Goal: Task Accomplishment & Management: Complete application form

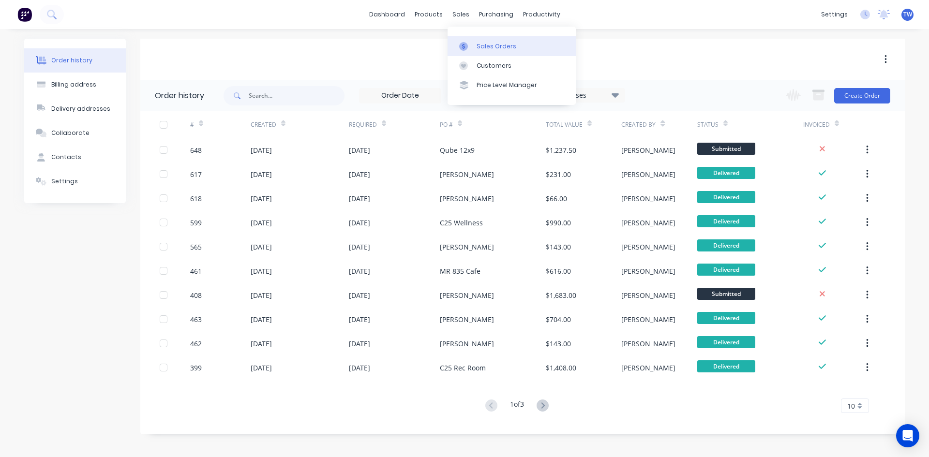
click at [497, 43] on div "Sales Orders" at bounding box center [497, 46] width 40 height 9
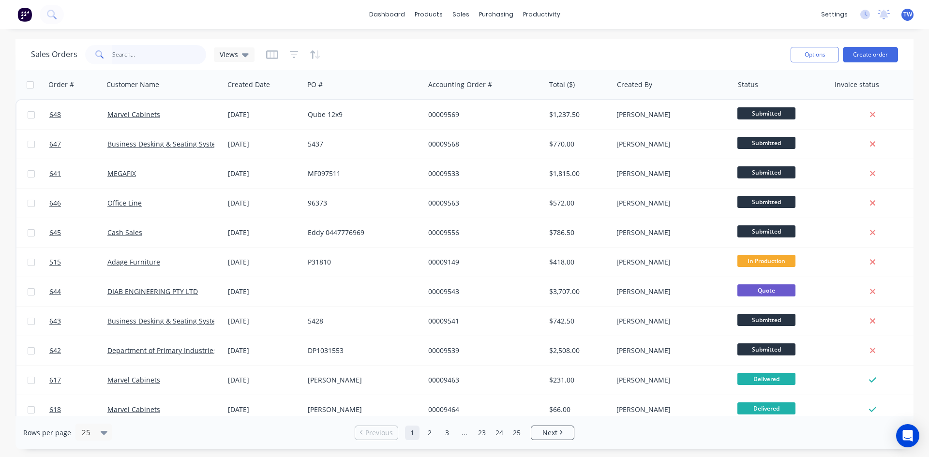
click at [136, 60] on input "text" at bounding box center [159, 54] width 94 height 19
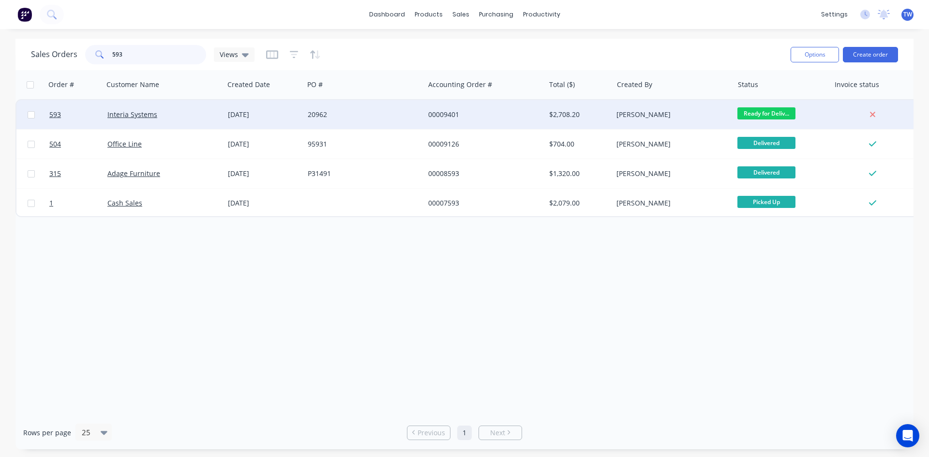
type input "593"
click at [727, 110] on div "[PERSON_NAME]" at bounding box center [673, 115] width 113 height 10
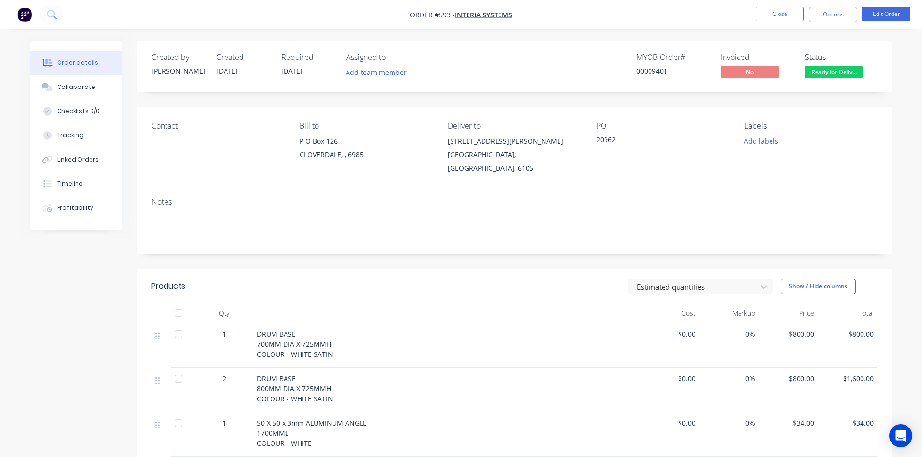
click at [822, 70] on span "Ready for Deliv..." at bounding box center [834, 72] width 58 height 12
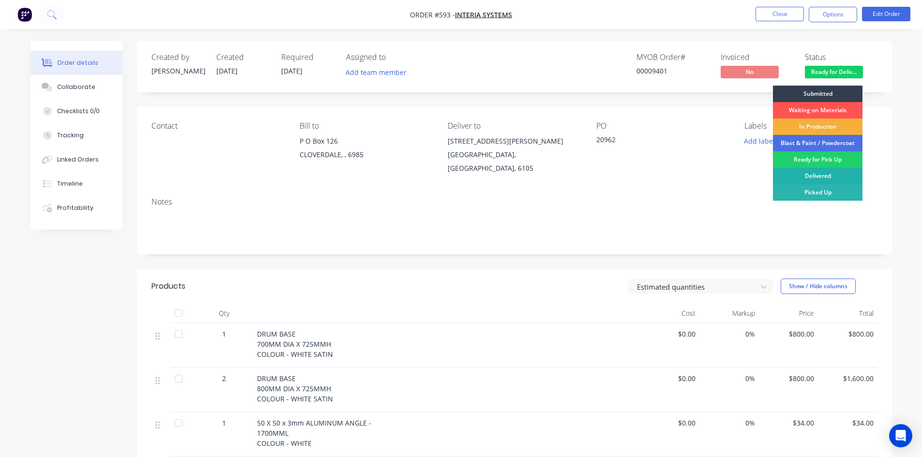
click at [829, 174] on div "Delivered" at bounding box center [818, 176] width 90 height 16
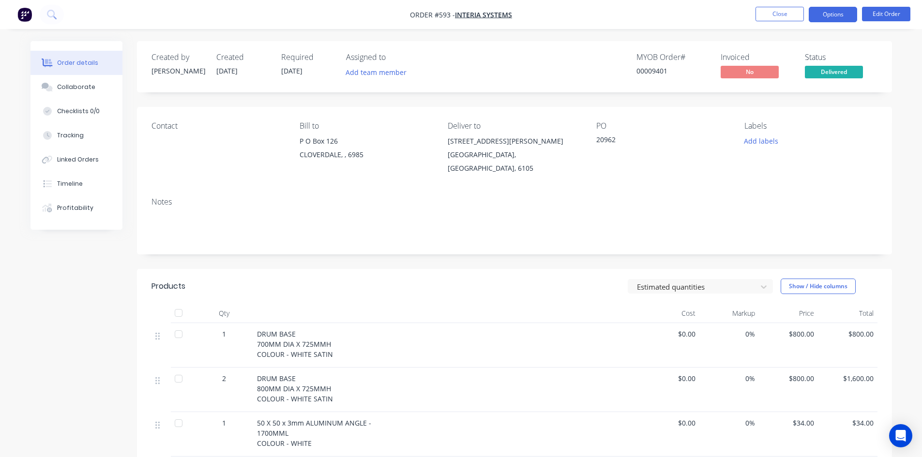
click at [812, 12] on button "Options" at bounding box center [833, 14] width 48 height 15
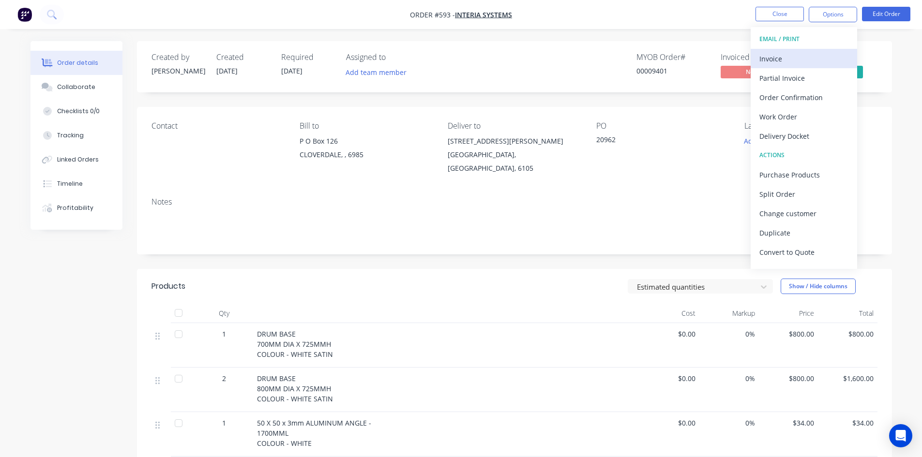
click at [783, 65] on div "Invoice" at bounding box center [803, 59] width 89 height 14
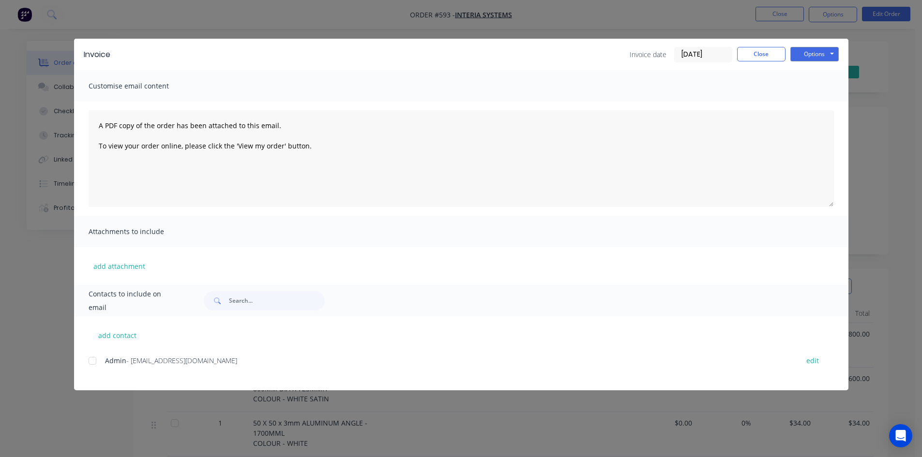
click at [95, 358] on div at bounding box center [92, 360] width 19 height 19
click at [812, 52] on button "Options" at bounding box center [814, 54] width 48 height 15
click at [825, 101] on button "Email" at bounding box center [821, 103] width 62 height 16
click at [773, 58] on button "Close" at bounding box center [761, 54] width 48 height 15
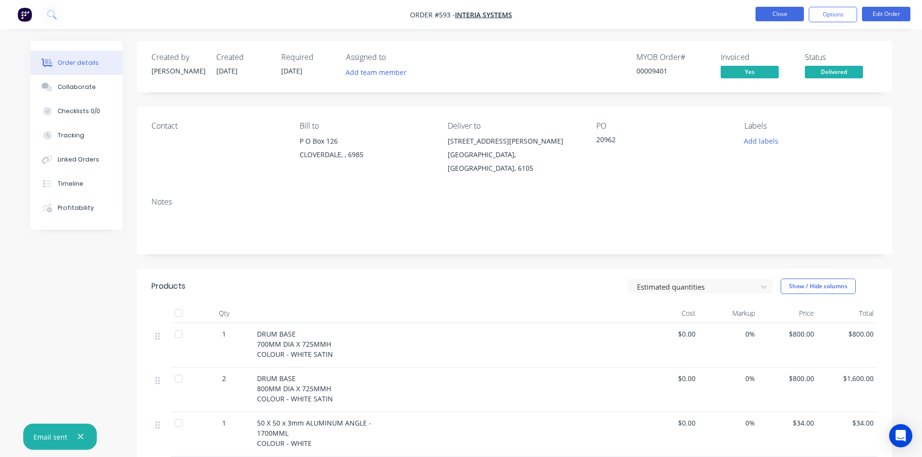
click at [782, 15] on button "Close" at bounding box center [779, 14] width 48 height 15
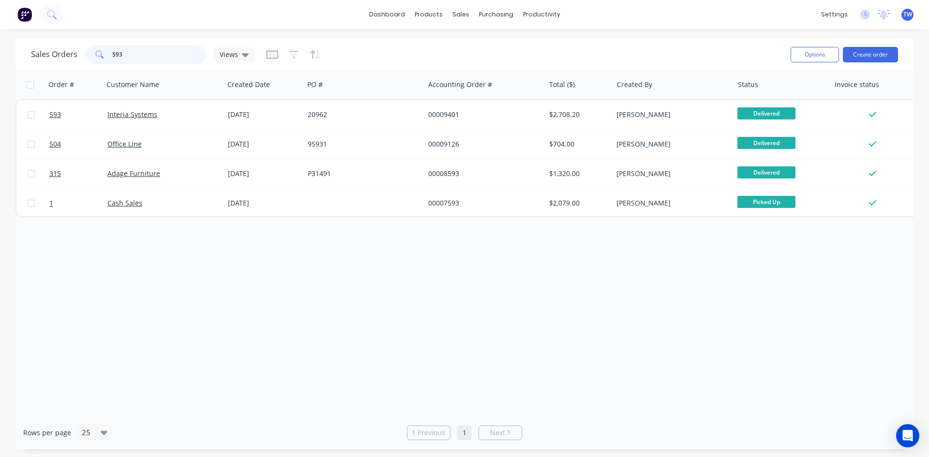
click at [160, 59] on input "593" at bounding box center [159, 54] width 94 height 19
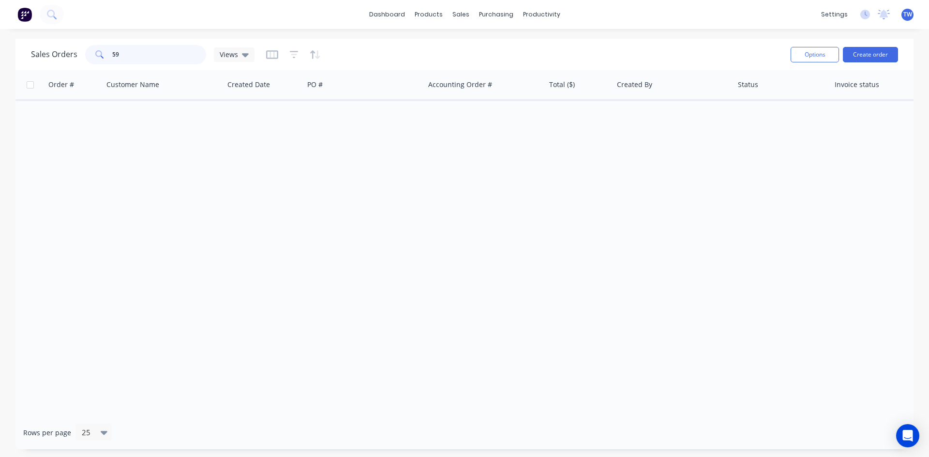
type input "5"
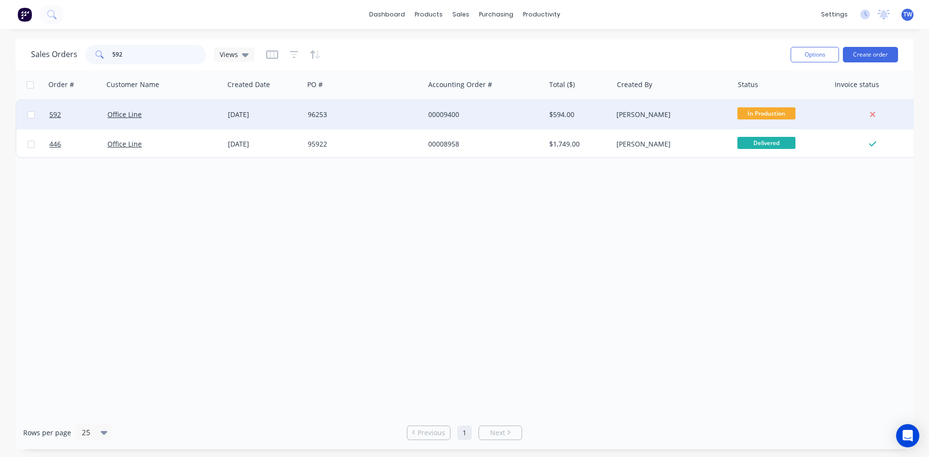
type input "592"
click at [506, 114] on div "00009400" at bounding box center [481, 115] width 107 height 10
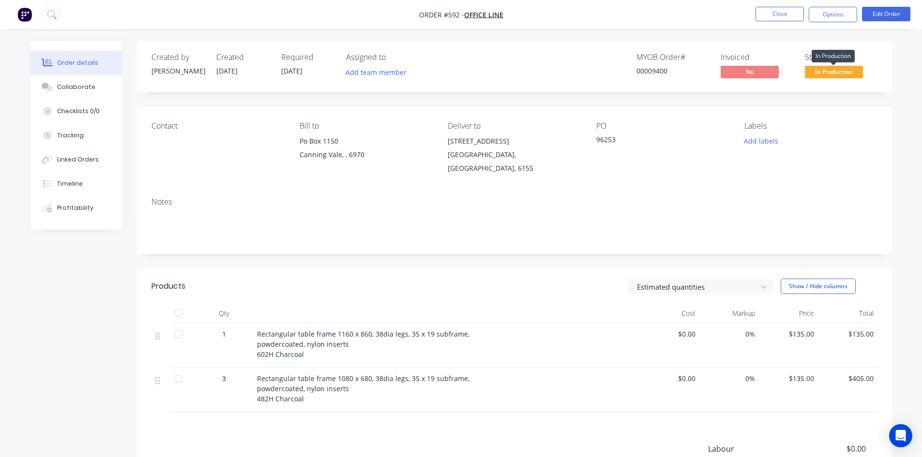
click at [831, 68] on span "In Production" at bounding box center [834, 72] width 58 height 12
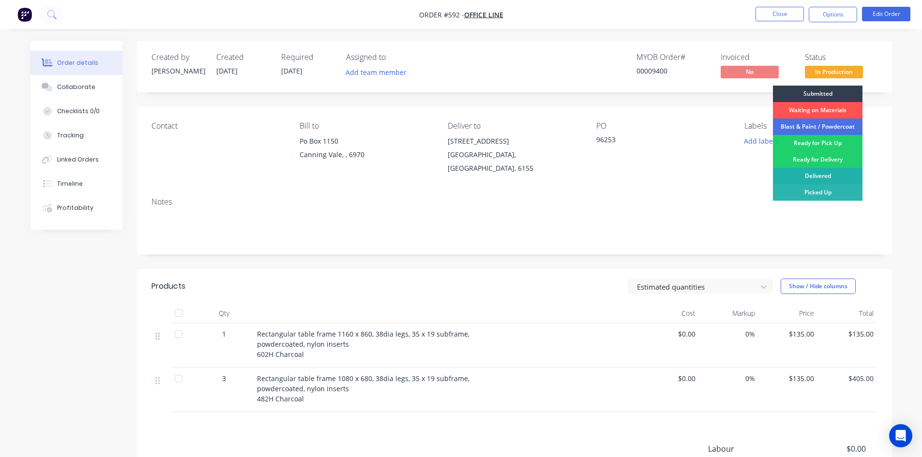
click at [828, 179] on div "Delivered" at bounding box center [818, 176] width 90 height 16
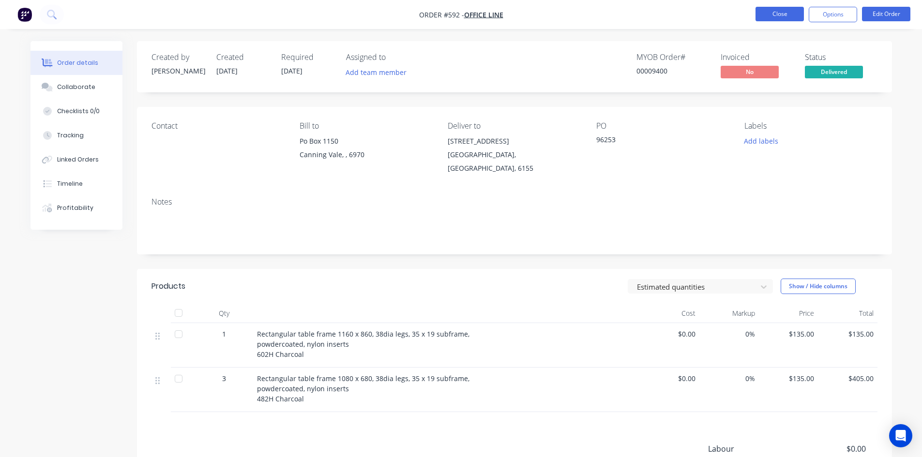
click at [786, 10] on button "Close" at bounding box center [779, 14] width 48 height 15
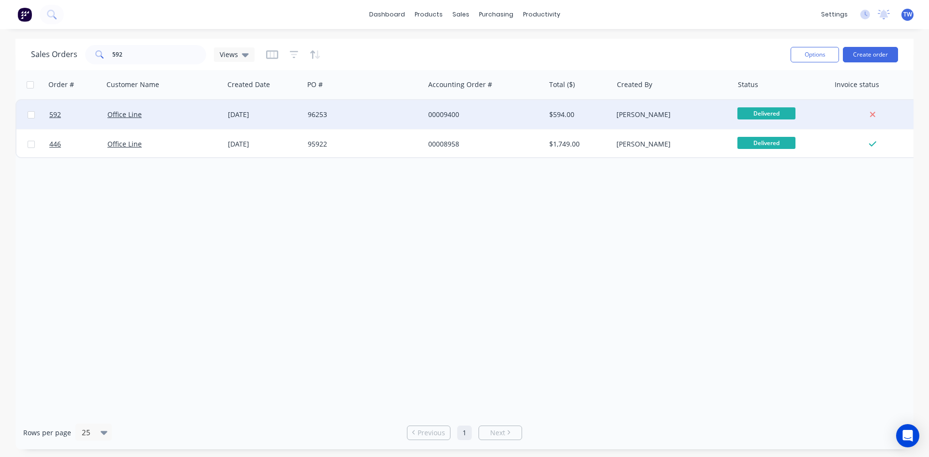
click at [679, 118] on div "[PERSON_NAME]" at bounding box center [670, 115] width 107 height 10
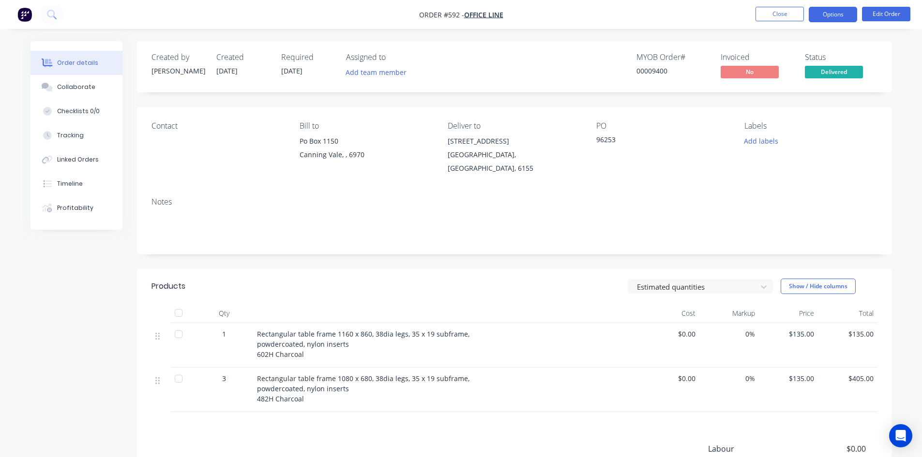
click at [833, 11] on button "Options" at bounding box center [833, 14] width 48 height 15
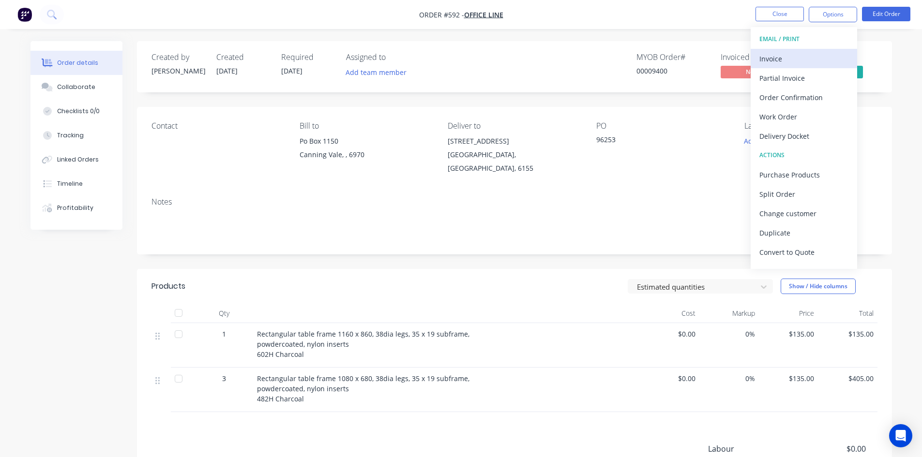
click at [792, 60] on div "Invoice" at bounding box center [803, 59] width 89 height 14
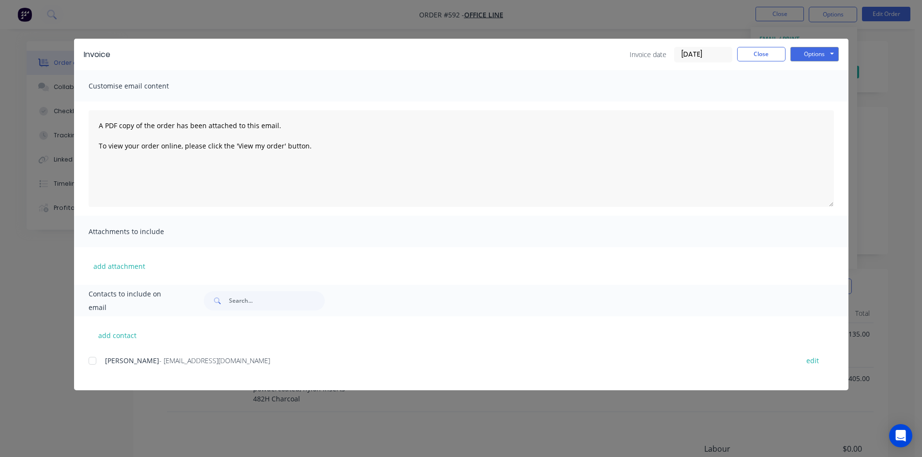
click at [94, 360] on div at bounding box center [92, 360] width 19 height 19
click at [812, 55] on button "Options" at bounding box center [814, 54] width 48 height 15
click at [821, 105] on button "Email" at bounding box center [821, 103] width 62 height 16
drag, startPoint x: 776, startPoint y: 58, endPoint x: 769, endPoint y: 20, distance: 38.3
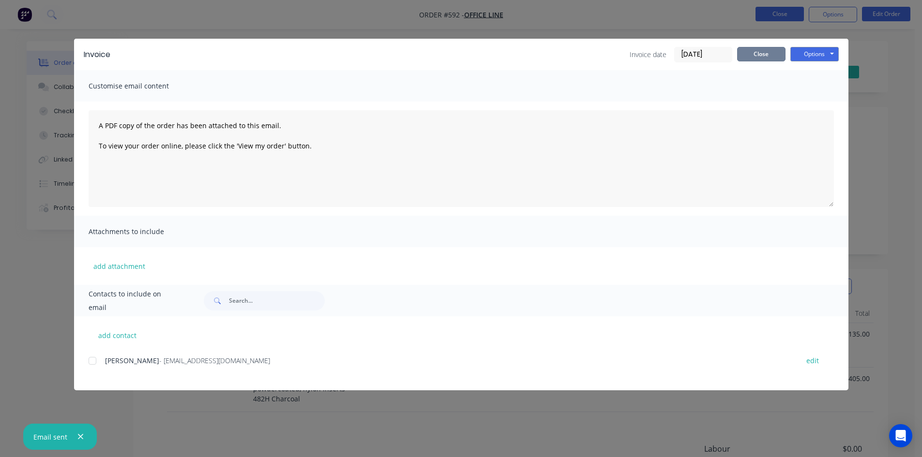
click at [776, 57] on button "Close" at bounding box center [761, 54] width 48 height 15
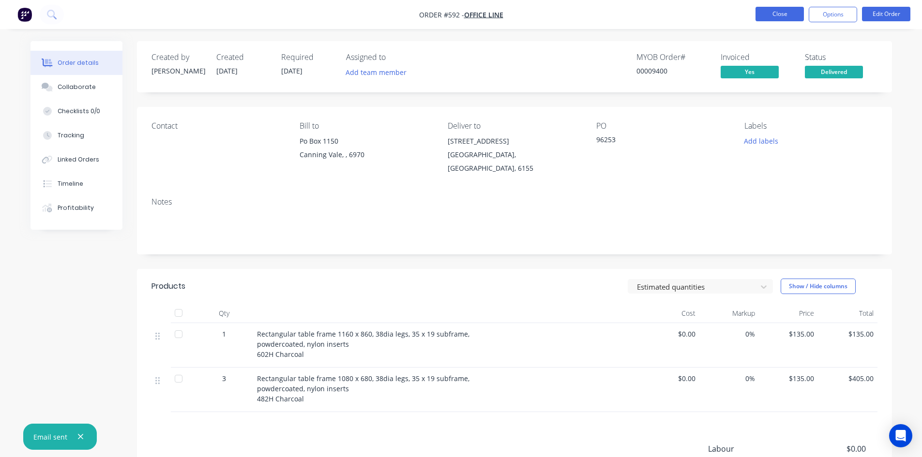
click at [770, 13] on button "Close" at bounding box center [779, 14] width 48 height 15
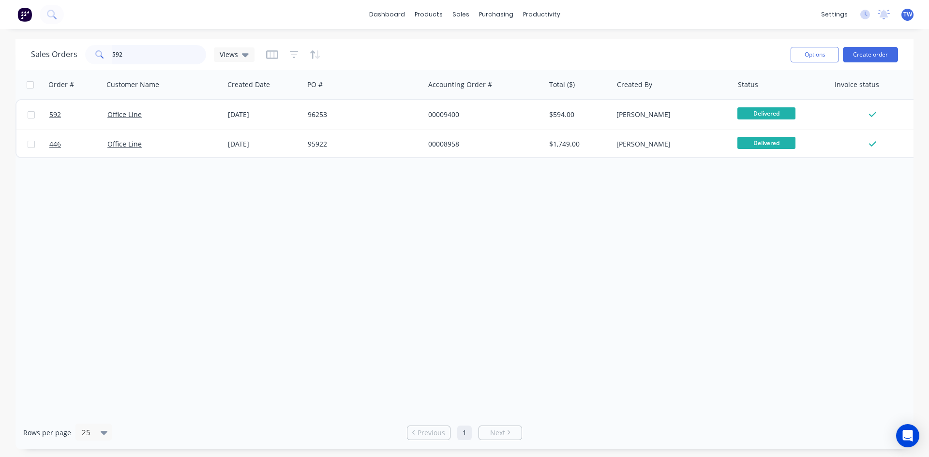
click at [149, 46] on input "592" at bounding box center [159, 54] width 94 height 19
type input "5"
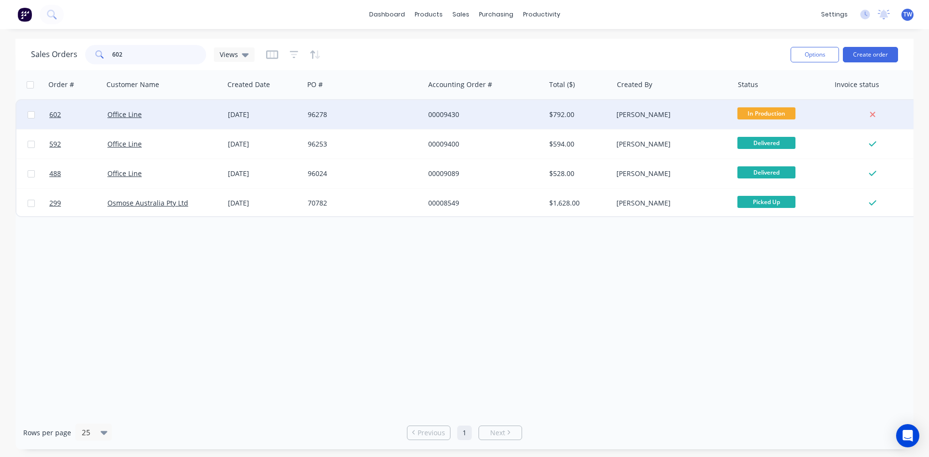
type input "602"
click at [480, 109] on div "00009430" at bounding box center [484, 114] width 120 height 29
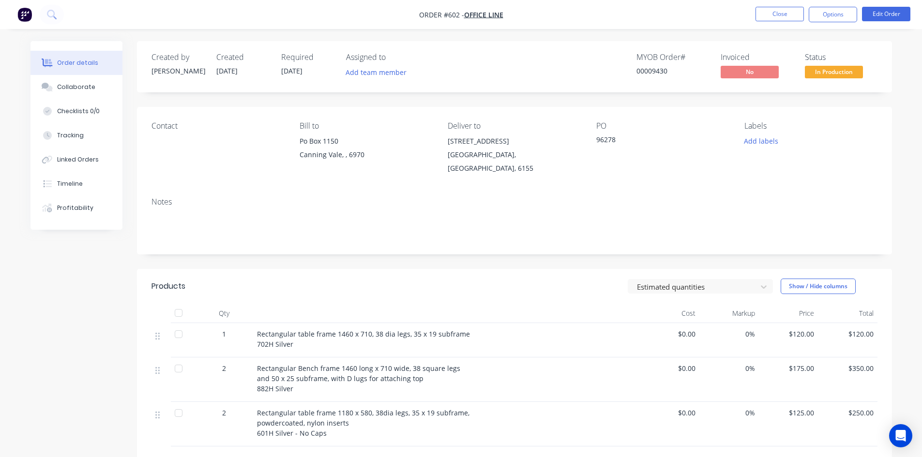
click at [830, 70] on span "In Production" at bounding box center [834, 72] width 58 height 12
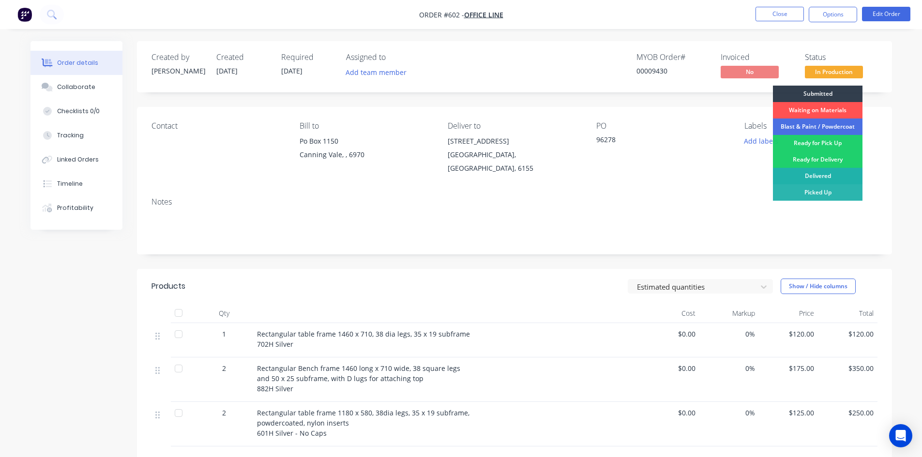
click at [827, 173] on div "Delivered" at bounding box center [818, 176] width 90 height 16
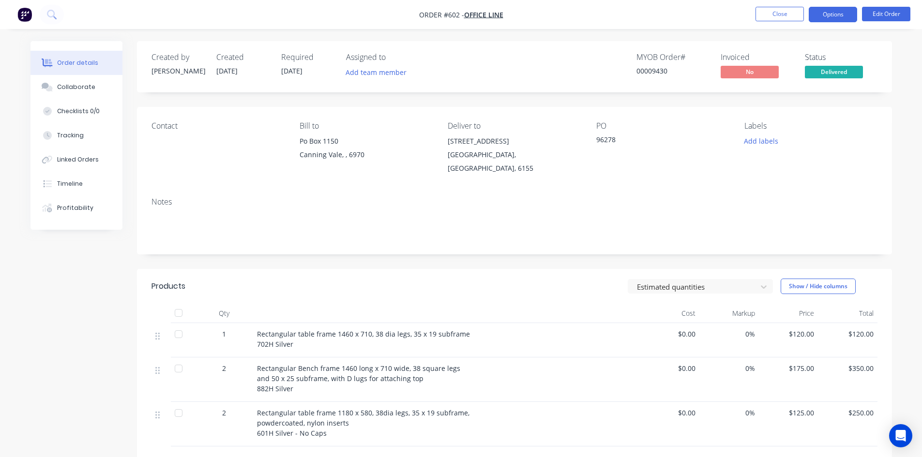
click at [831, 12] on button "Options" at bounding box center [833, 14] width 48 height 15
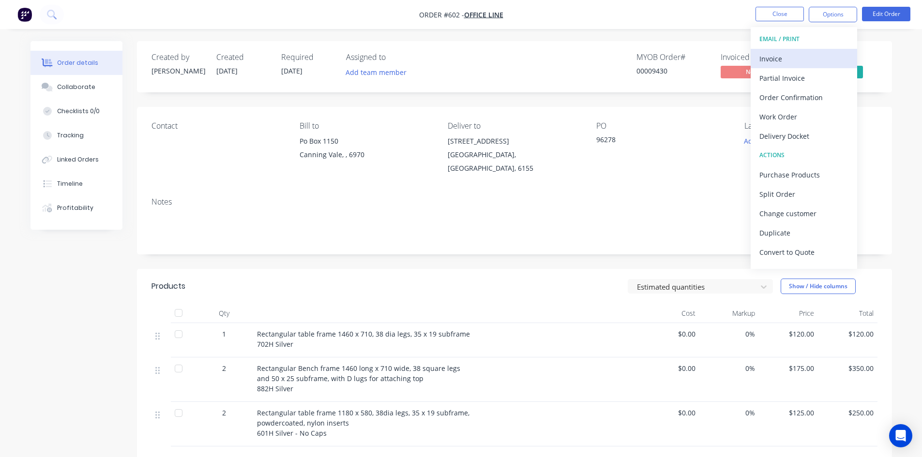
click at [803, 53] on div "Invoice" at bounding box center [803, 59] width 89 height 14
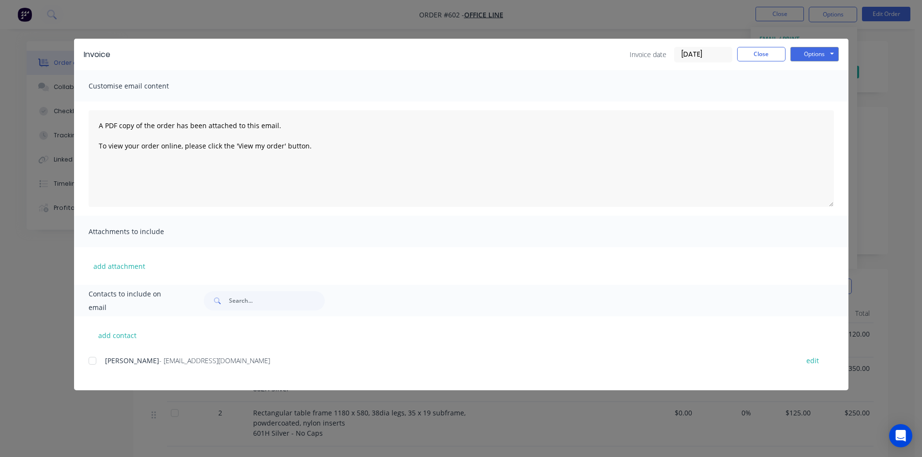
click at [97, 360] on div at bounding box center [92, 360] width 19 height 19
click at [808, 53] on button "Options" at bounding box center [814, 54] width 48 height 15
click at [820, 101] on button "Email" at bounding box center [821, 103] width 62 height 16
click at [768, 57] on button "Close" at bounding box center [761, 54] width 48 height 15
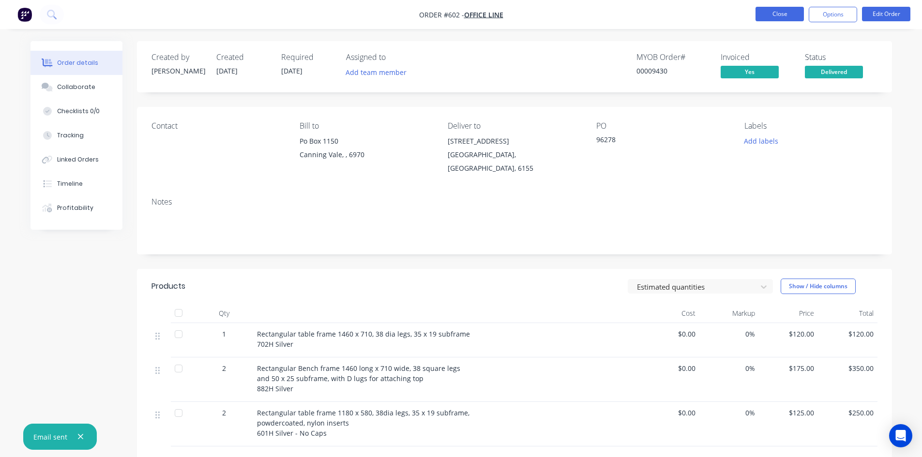
click at [770, 15] on button "Close" at bounding box center [779, 14] width 48 height 15
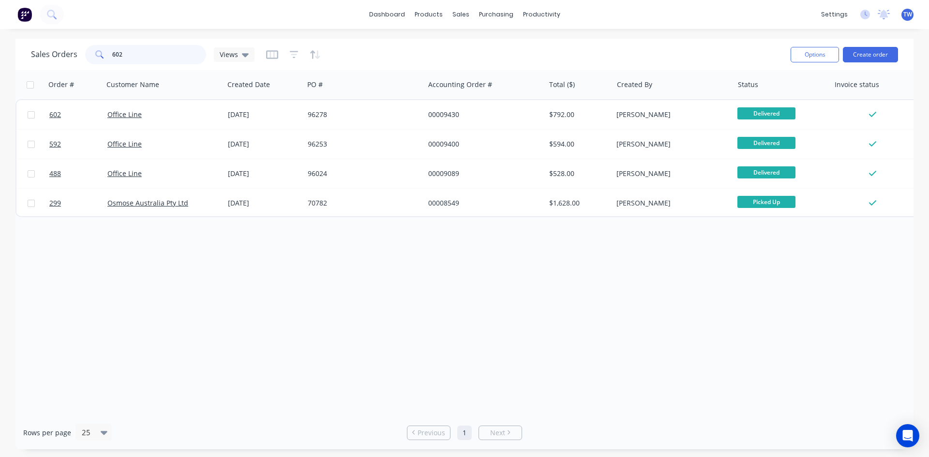
click at [130, 58] on input "602" at bounding box center [159, 54] width 94 height 19
type input "6"
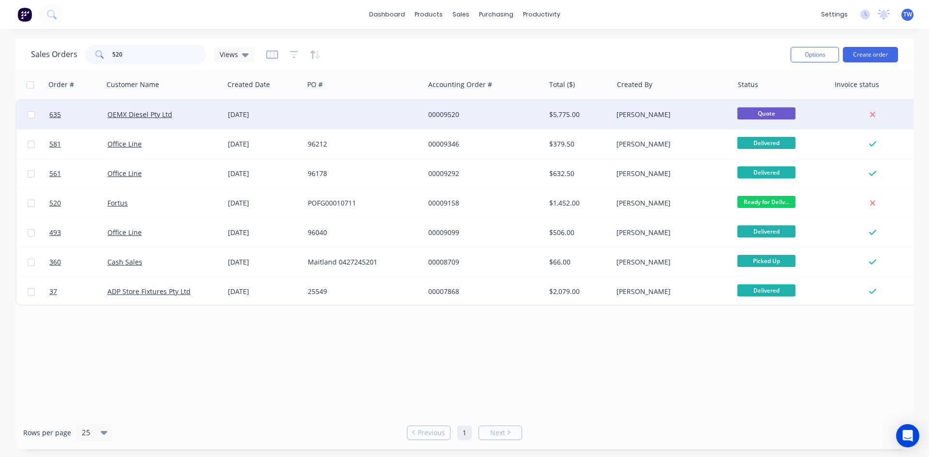
type input "520"
click at [472, 109] on div "00009520" at bounding box center [484, 114] width 120 height 29
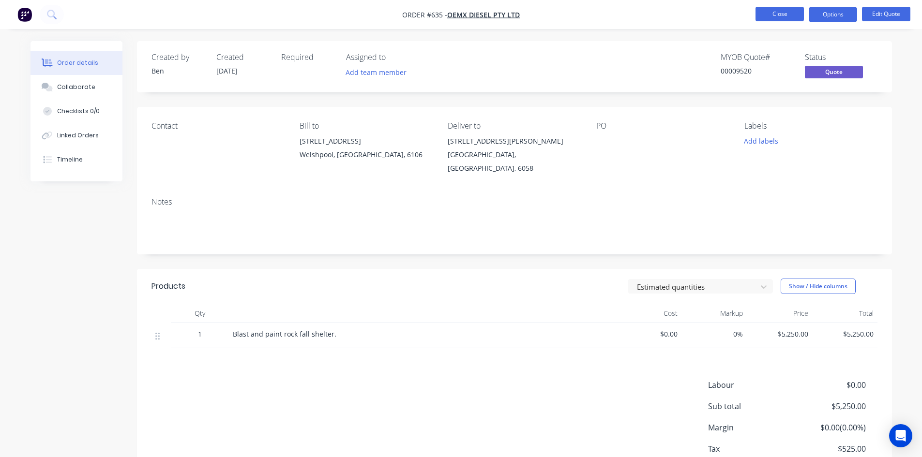
click at [766, 15] on button "Close" at bounding box center [779, 14] width 48 height 15
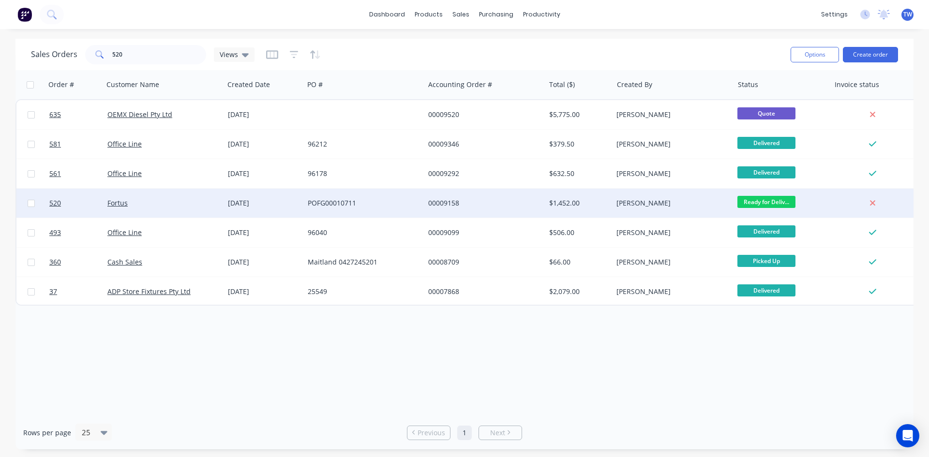
click at [256, 201] on div "[DATE]" at bounding box center [264, 203] width 72 height 10
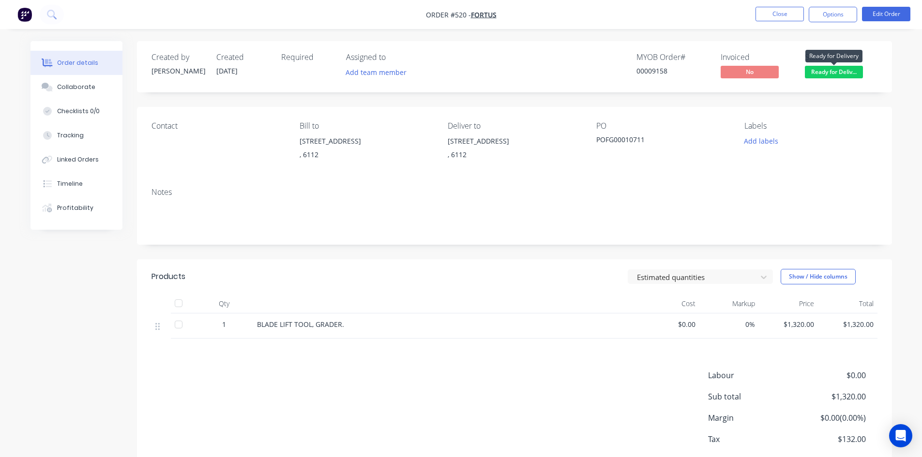
click at [833, 76] on span "Ready for Deliv..." at bounding box center [834, 72] width 58 height 12
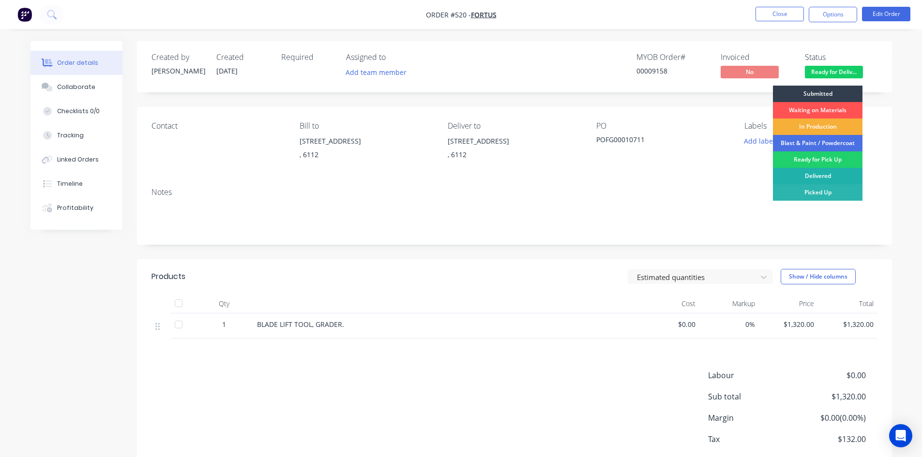
click at [819, 172] on div "Delivered" at bounding box center [818, 176] width 90 height 16
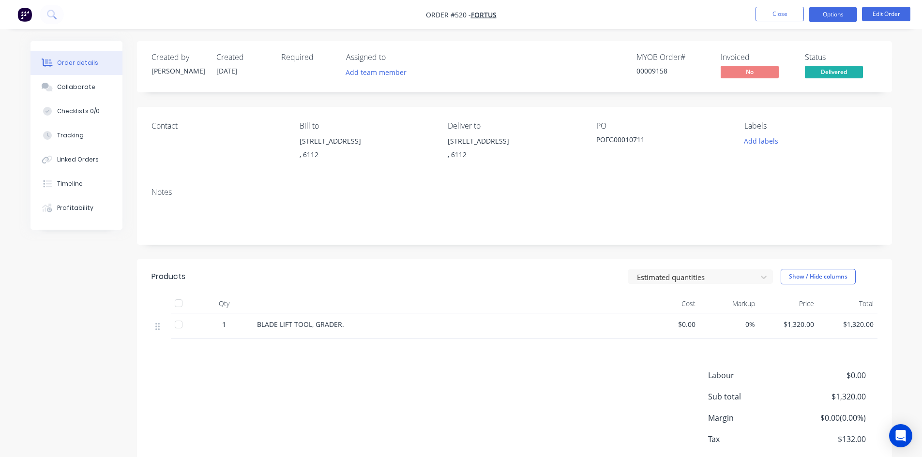
click at [834, 15] on button "Options" at bounding box center [833, 14] width 48 height 15
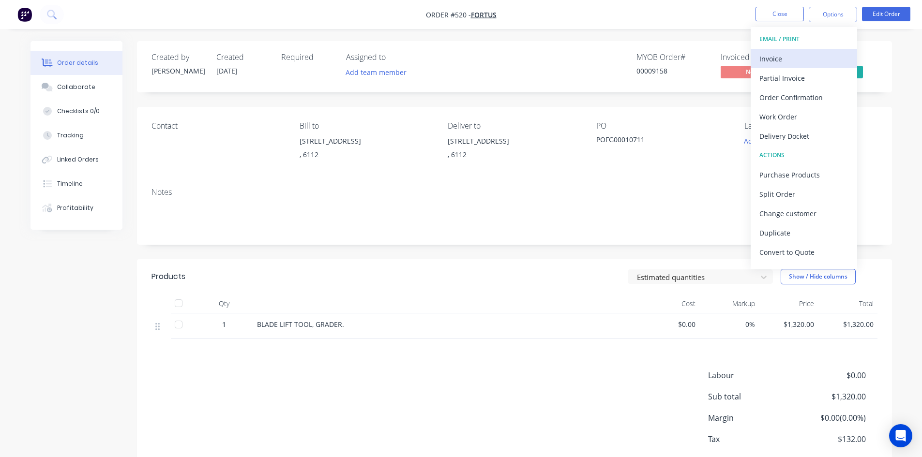
click at [807, 57] on div "Invoice" at bounding box center [803, 59] width 89 height 14
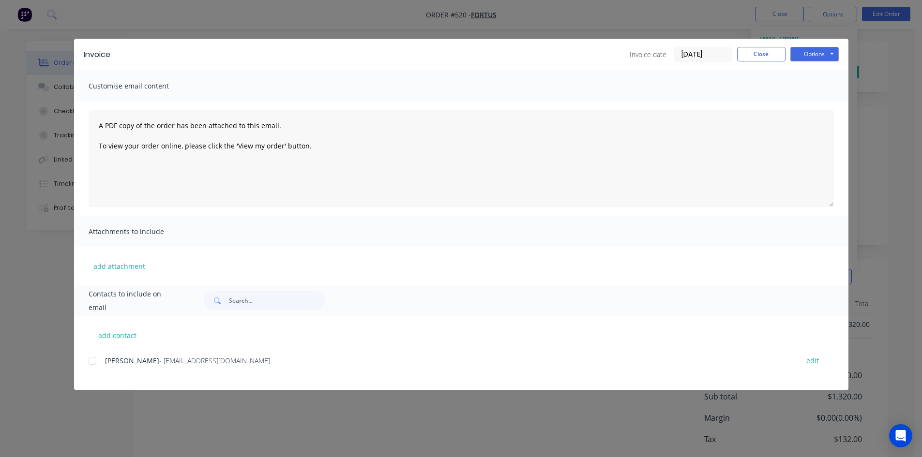
click at [94, 360] on div at bounding box center [92, 360] width 19 height 19
click at [820, 53] on button "Options" at bounding box center [814, 54] width 48 height 15
click at [811, 101] on button "Email" at bounding box center [821, 103] width 62 height 16
click at [752, 51] on button "Close" at bounding box center [761, 54] width 48 height 15
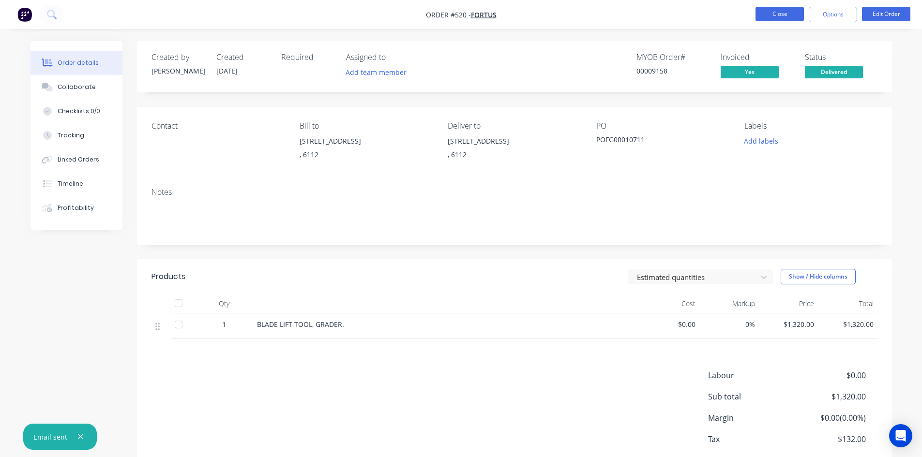
click at [777, 15] on button "Close" at bounding box center [779, 14] width 48 height 15
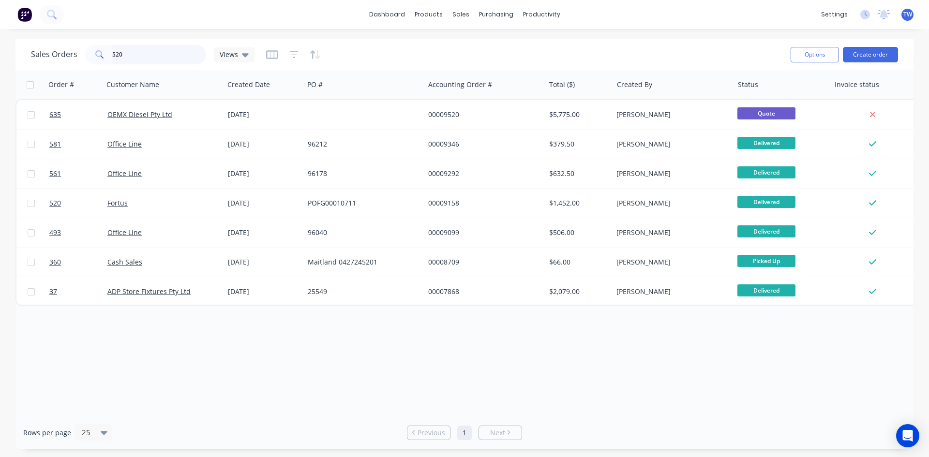
click at [168, 52] on input "520" at bounding box center [159, 54] width 94 height 19
type input "5"
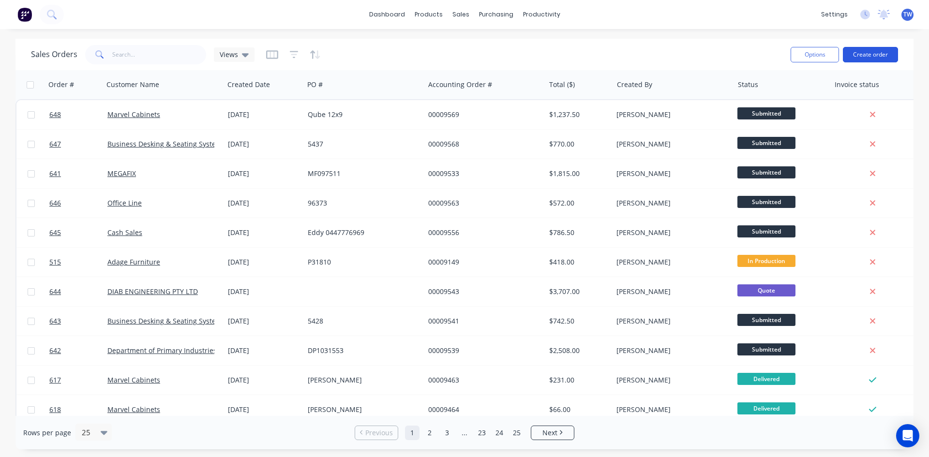
click at [854, 60] on button "Create order" at bounding box center [870, 54] width 55 height 15
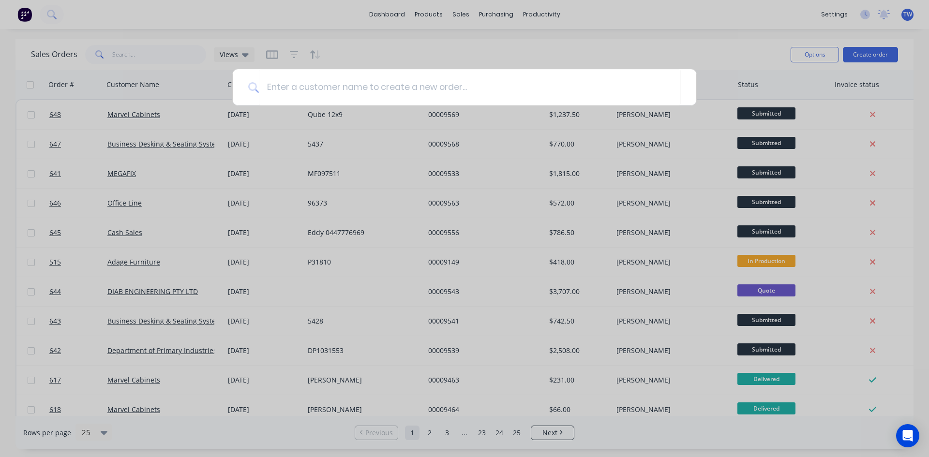
click at [857, 55] on div at bounding box center [464, 228] width 929 height 457
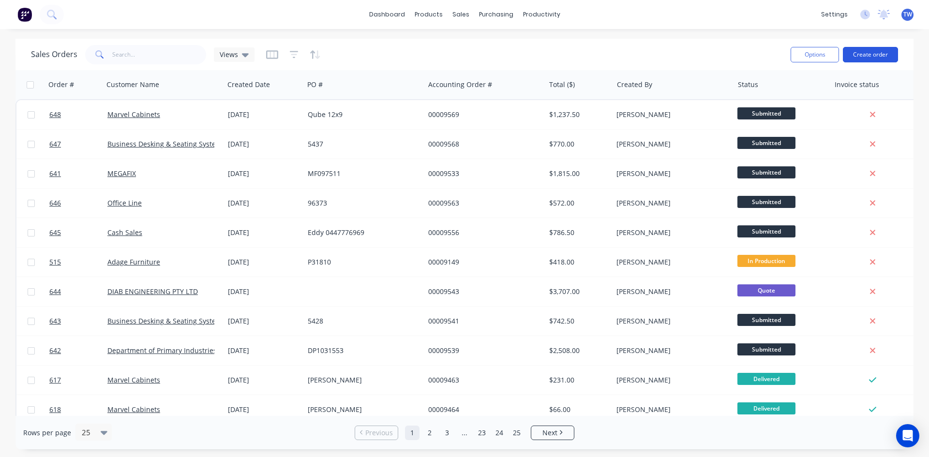
click at [871, 54] on button "Create order" at bounding box center [870, 54] width 55 height 15
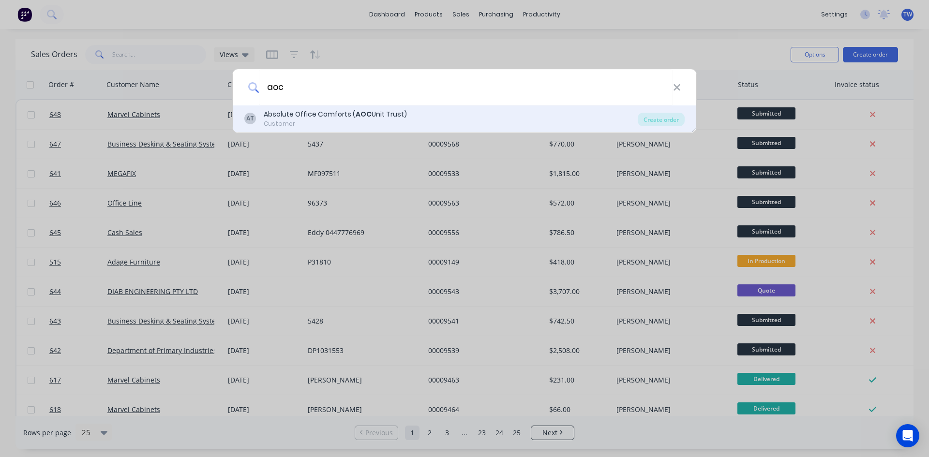
type input "aoc"
click at [394, 120] on div "Customer" at bounding box center [335, 124] width 143 height 9
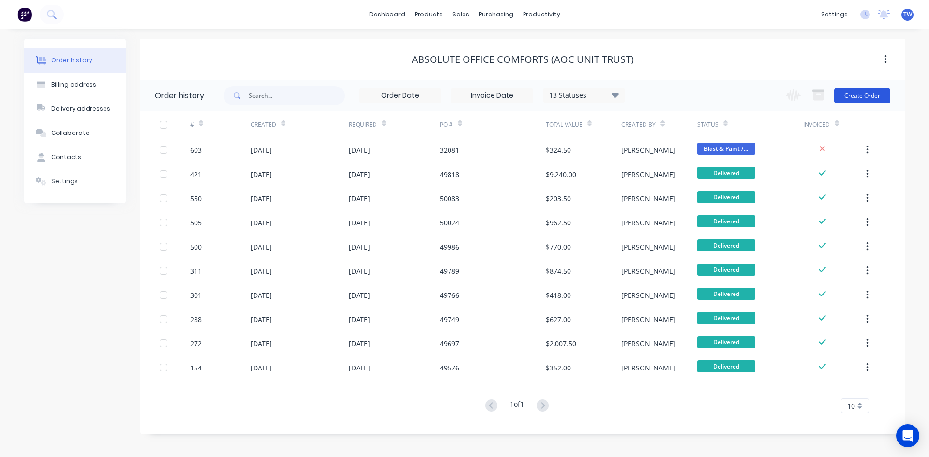
click at [855, 97] on button "Create Order" at bounding box center [862, 95] width 56 height 15
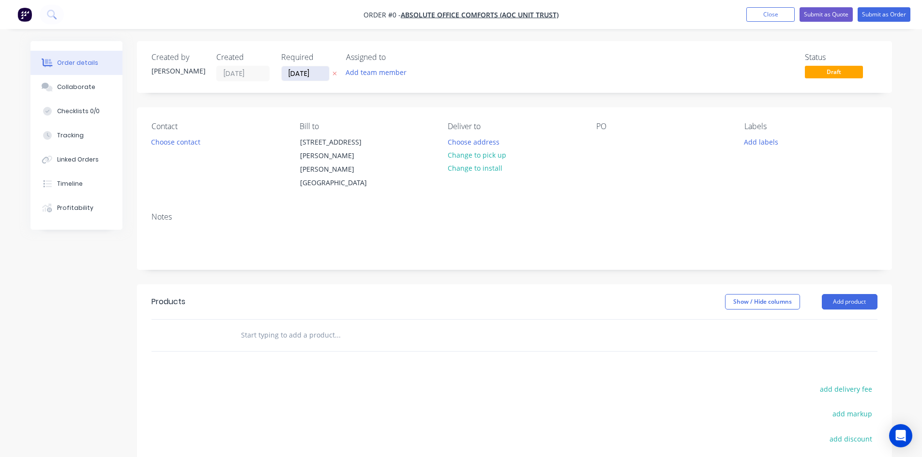
click at [303, 72] on input "[DATE]" at bounding box center [305, 73] width 47 height 15
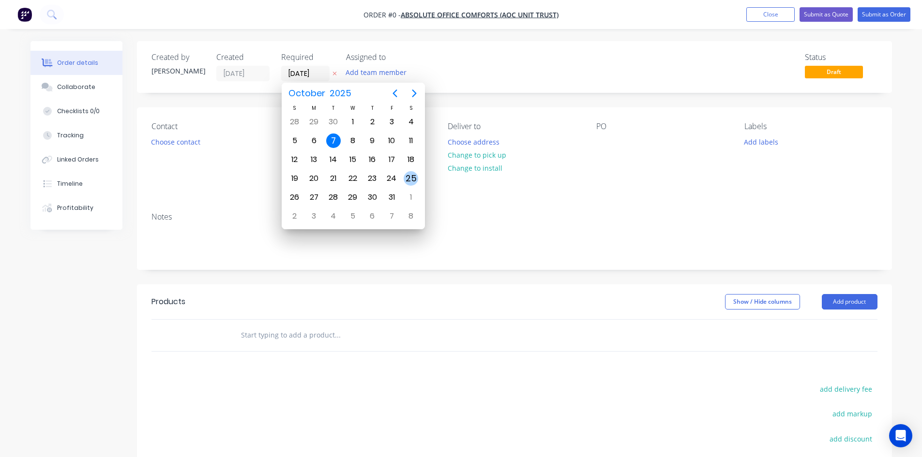
click at [412, 178] on div "25" at bounding box center [411, 178] width 15 height 15
type input "[DATE]"
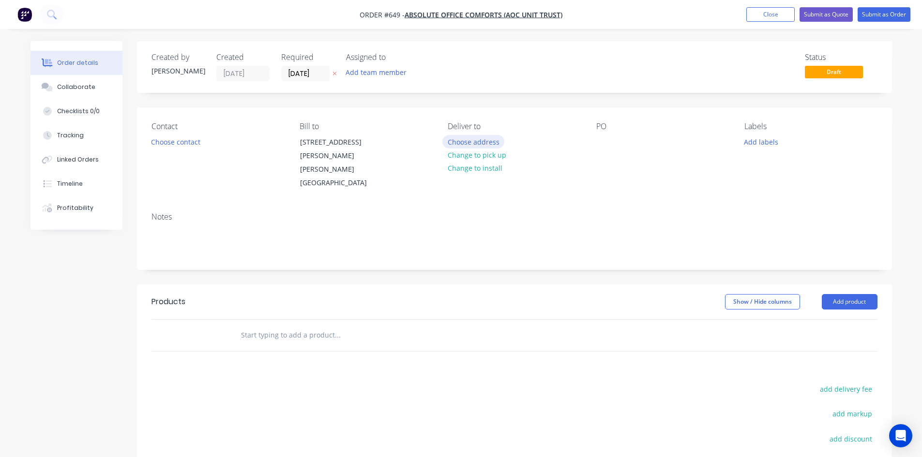
click at [475, 142] on button "Choose address" at bounding box center [473, 141] width 62 height 13
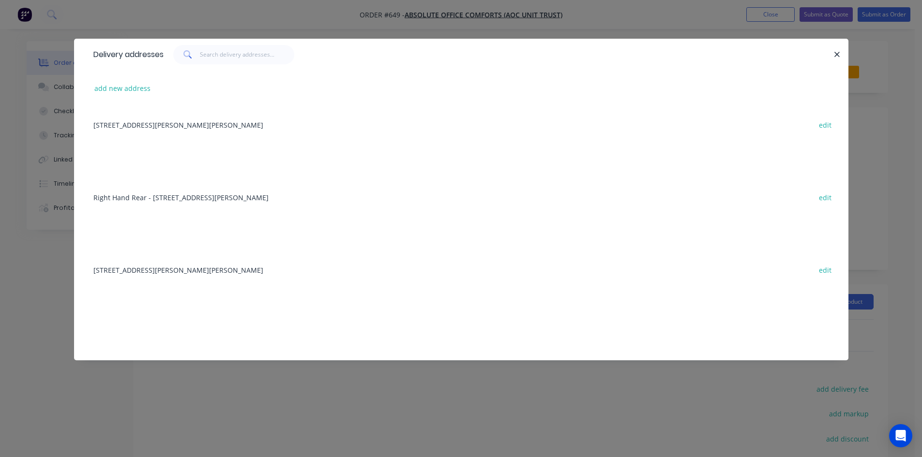
drag, startPoint x: 153, startPoint y: 271, endPoint x: 163, endPoint y: 267, distance: 10.3
click at [153, 271] on div "[STREET_ADDRESS][PERSON_NAME][PERSON_NAME] edit" at bounding box center [461, 270] width 745 height 36
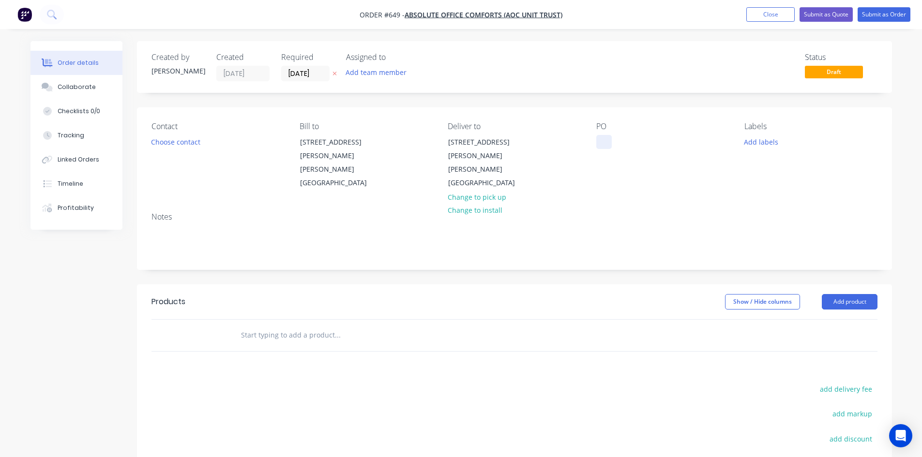
click at [604, 135] on div at bounding box center [603, 142] width 15 height 14
click at [835, 294] on button "Add product" at bounding box center [850, 301] width 56 height 15
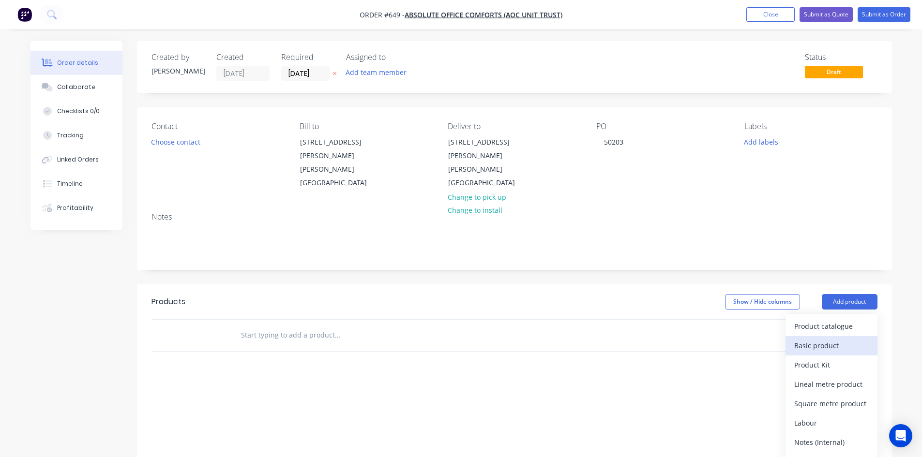
click at [847, 339] on div "Basic product" at bounding box center [831, 346] width 75 height 14
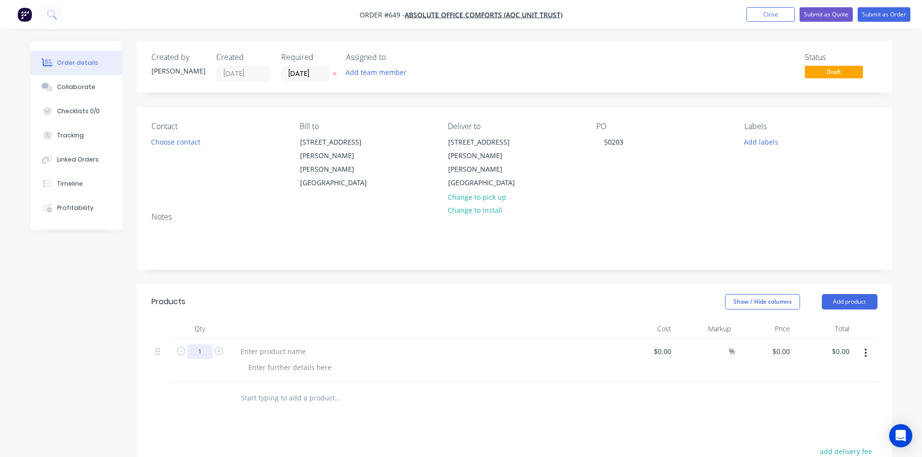
click at [208, 345] on input "1" at bounding box center [199, 352] width 25 height 15
type input "2"
click at [247, 345] on div at bounding box center [273, 352] width 81 height 14
click at [297, 345] on div at bounding box center [273, 352] width 81 height 14
paste div
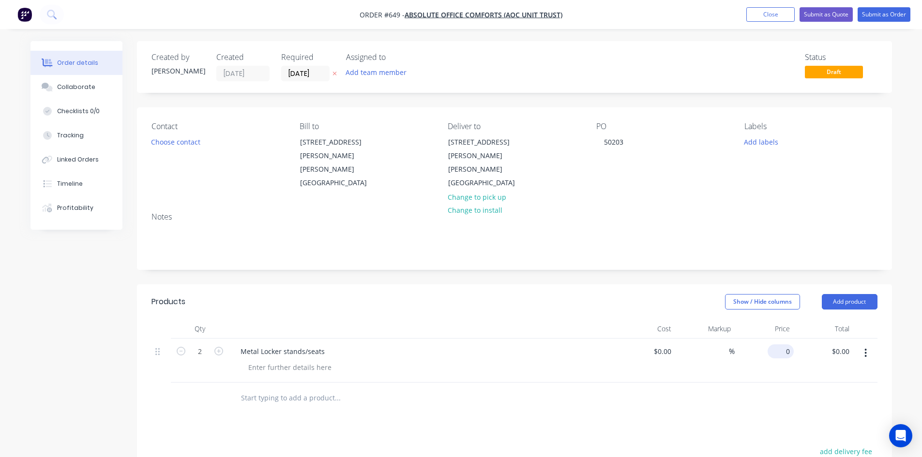
click at [785, 345] on input "0" at bounding box center [782, 352] width 22 height 14
type input "$195.00"
type input "$390.00"
click at [874, 9] on button "Submit as Order" at bounding box center [884, 14] width 53 height 15
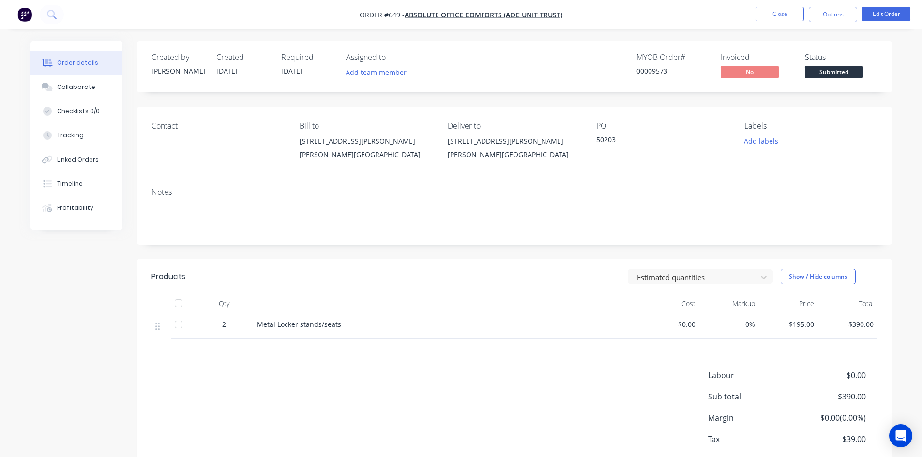
click at [835, 14] on button "Options" at bounding box center [833, 14] width 48 height 15
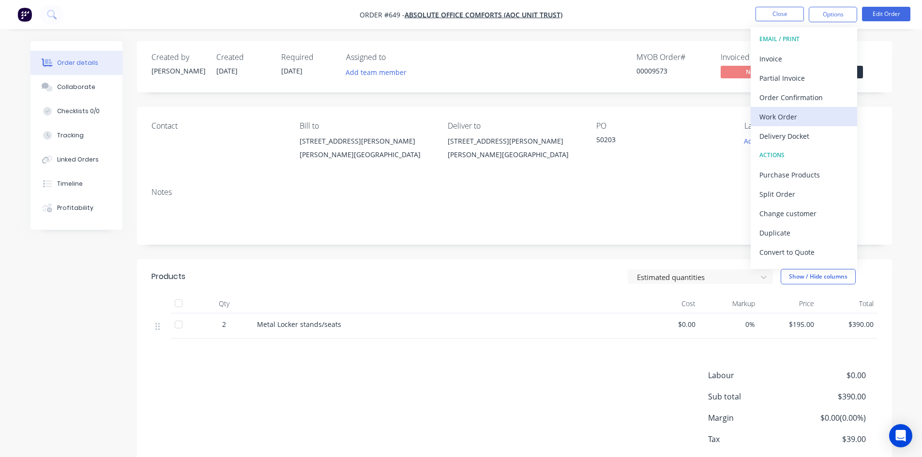
click at [801, 116] on div "Work Order" at bounding box center [803, 117] width 89 height 14
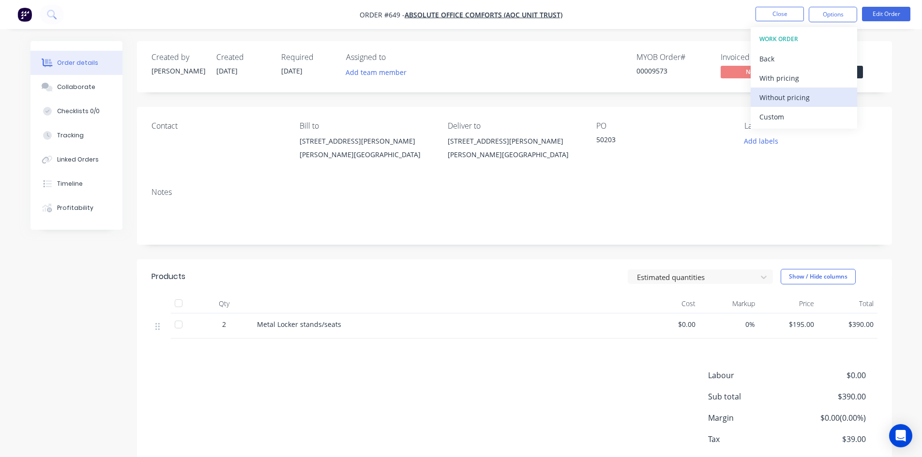
click at [795, 95] on div "Without pricing" at bounding box center [803, 97] width 89 height 14
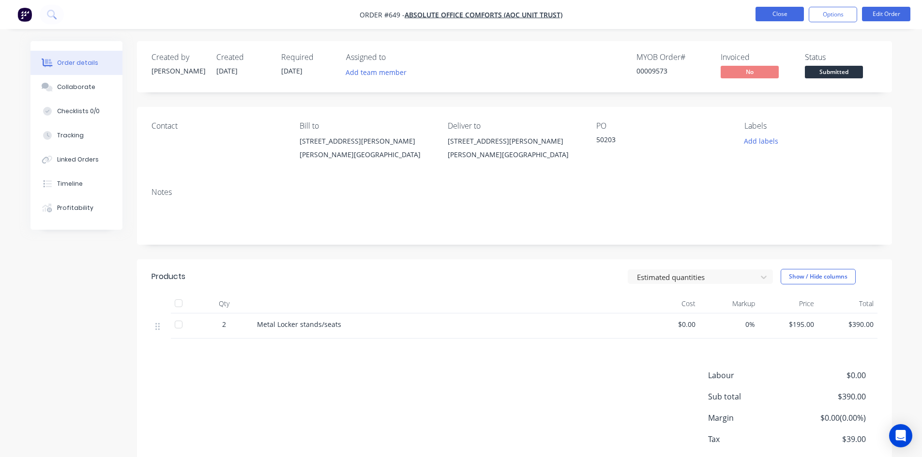
click at [763, 17] on button "Close" at bounding box center [779, 14] width 48 height 15
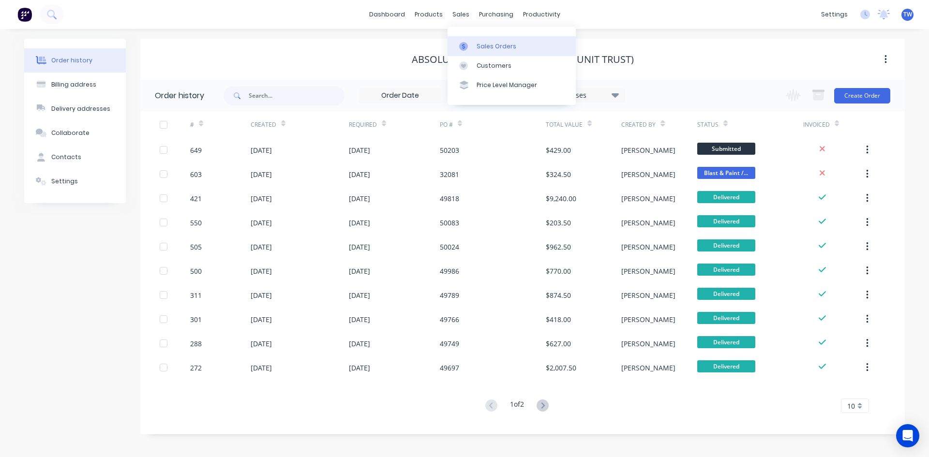
click at [499, 44] on div "Sales Orders" at bounding box center [497, 46] width 40 height 9
